Goal: Information Seeking & Learning: Learn about a topic

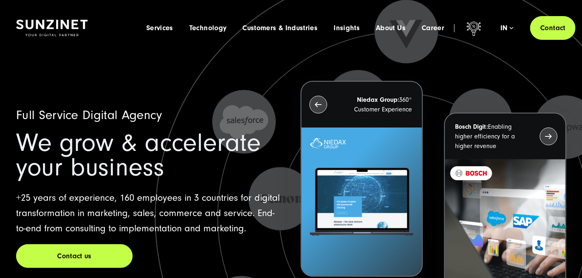
click at [296, 58] on icon at bounding box center [403, 216] width 663 height 663
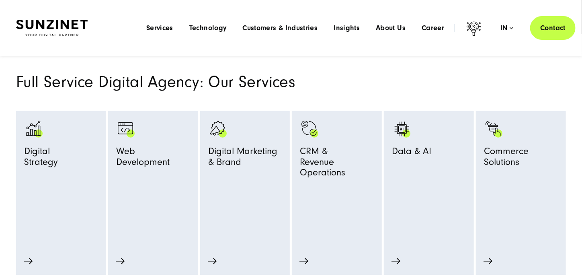
scroll to position [221, 0]
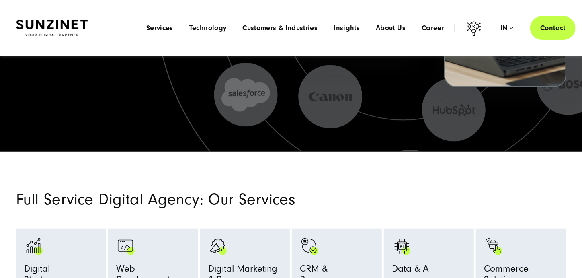
click at [176, 29] on li "Services Menu Full Service Digital Agency We solve complex challenges and make …" at bounding box center [159, 28] width 43 height 8
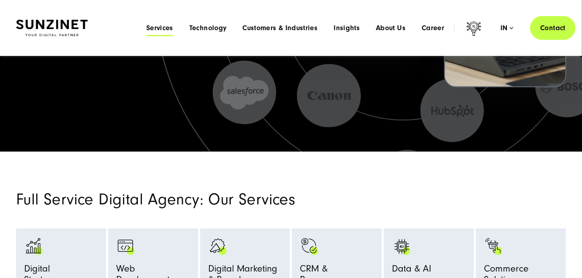
click at [170, 29] on span "Services" at bounding box center [159, 28] width 27 height 8
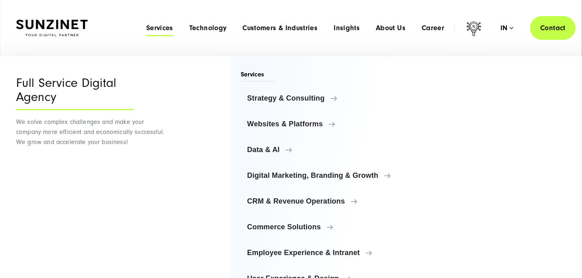
scroll to position [31, 0]
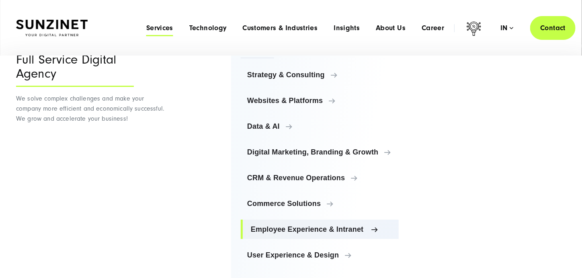
click at [320, 234] on link "Employee Experience & Intranet" at bounding box center [320, 228] width 158 height 19
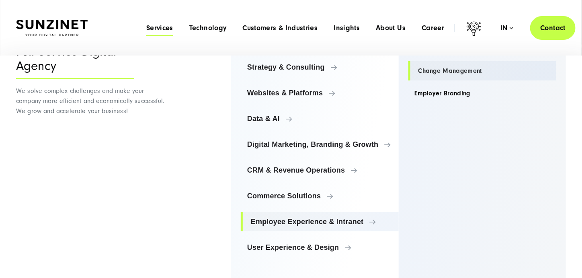
click at [453, 66] on link "Change Management" at bounding box center [482, 70] width 148 height 19
